Goal: Find specific page/section: Find specific page/section

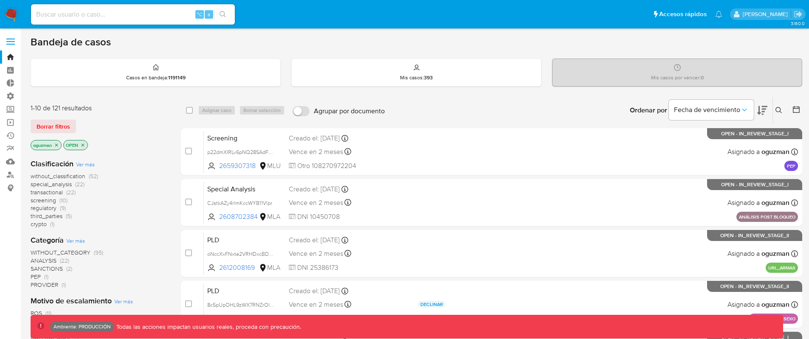
click at [129, 17] on input at bounding box center [133, 14] width 204 height 11
paste input "Hamri6Cpvr9FhtrhWAYZTP3Q"
type input "Hamri6Cpvr9FhtrhWAYZTP3Q"
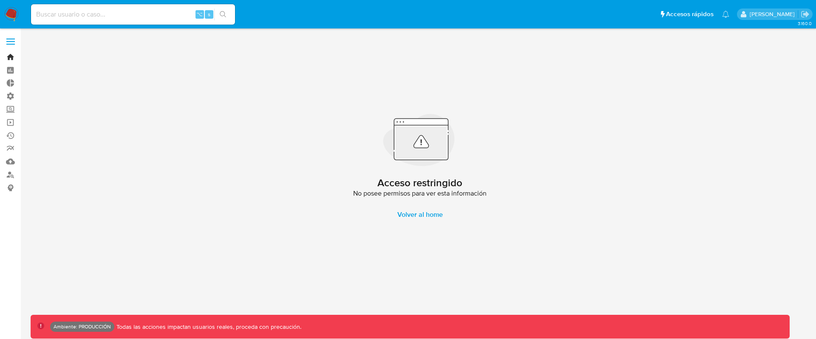
click at [9, 59] on link "Bandeja" at bounding box center [50, 57] width 101 height 13
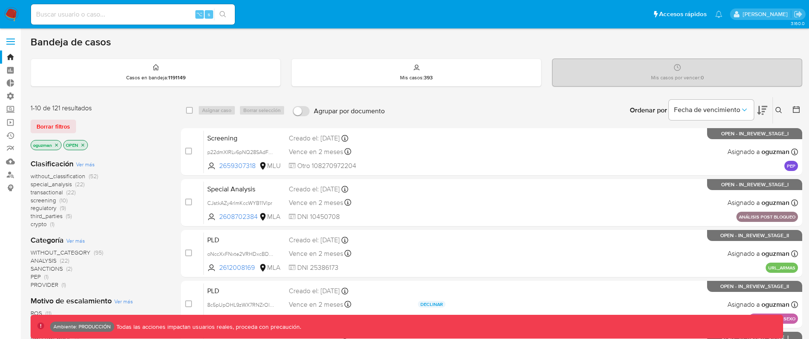
click at [63, 127] on span "Borrar filtros" at bounding box center [54, 127] width 34 height 12
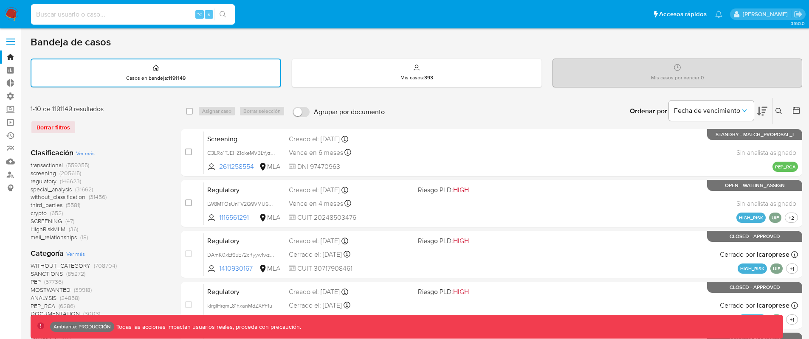
click at [129, 14] on input at bounding box center [133, 14] width 204 height 11
paste input "Hamri6Cpvr9FhtrhWAYZTP3Q"
type input "Hamri6Cpvr9FhtrhWAYZTP3Q"
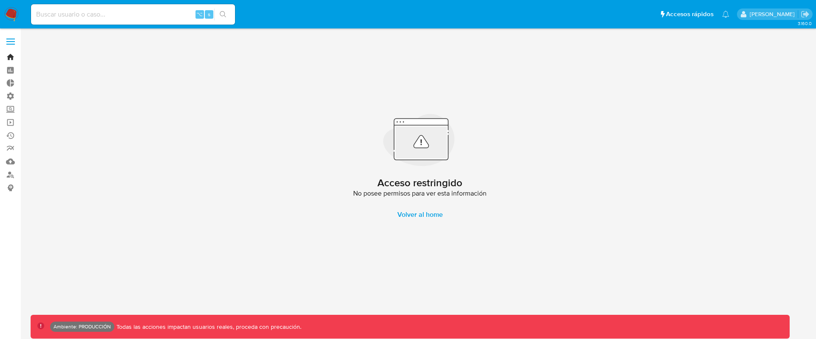
click at [11, 57] on link "Bandeja" at bounding box center [50, 57] width 101 height 13
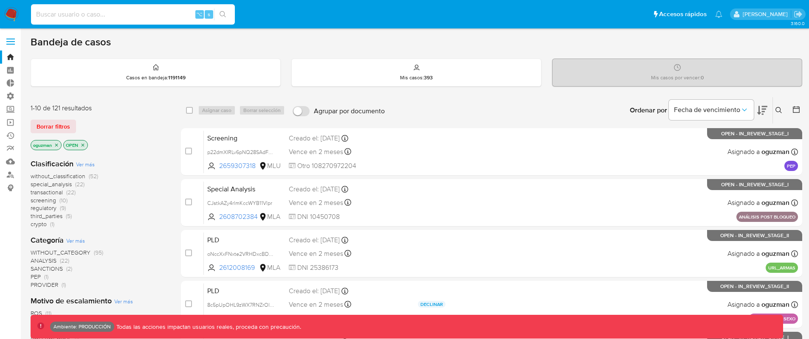
click at [119, 11] on input at bounding box center [133, 14] width 204 height 11
paste input "Hamri6Cpvr9FhtrhWAYZTP3Q"
type input "Hamri6Cpvr9FhtrhWAYZTP3Q"
